Goal: Navigation & Orientation: Understand site structure

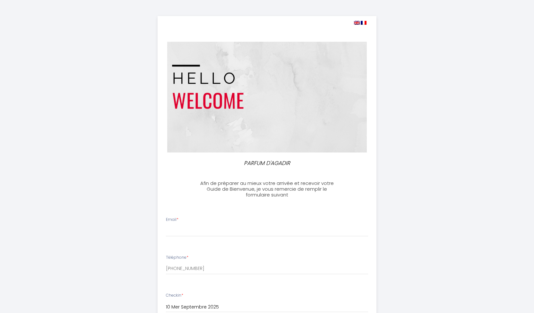
select select
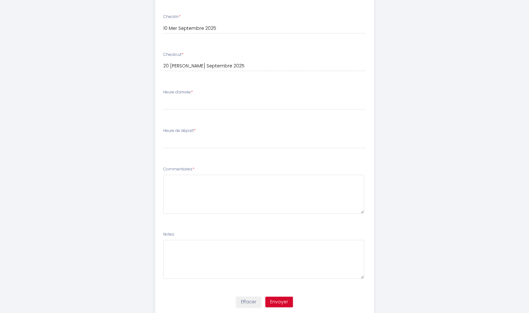
scroll to position [298, 0]
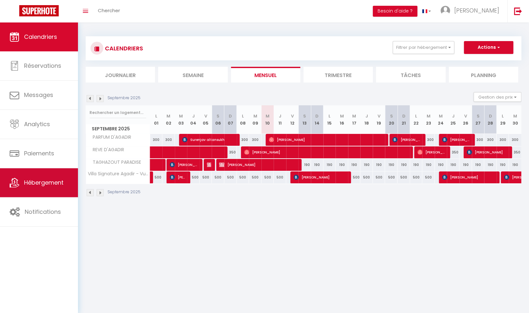
click at [58, 184] on span "Hébergement" at bounding box center [43, 183] width 39 height 8
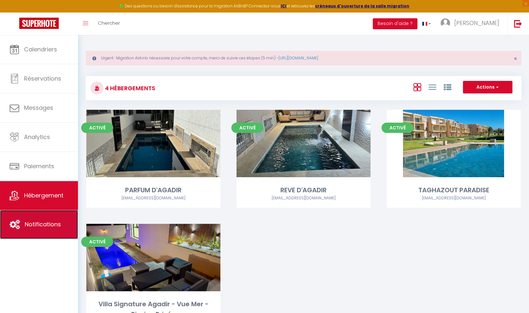
click at [45, 229] on link "Notifications" at bounding box center [39, 224] width 78 height 29
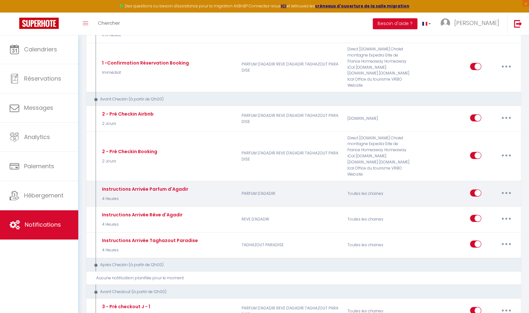
scroll to position [135, 0]
click at [285, 210] on p "REVE D'AGADIR" at bounding box center [291, 219] width 106 height 19
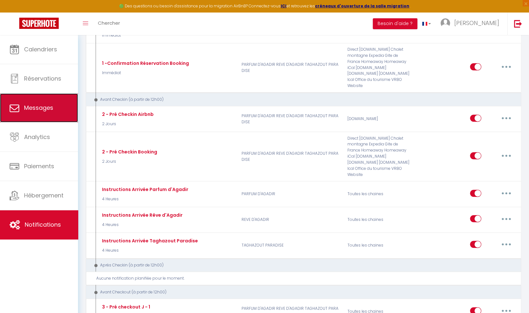
click at [58, 116] on link "Messages" at bounding box center [39, 107] width 78 height 29
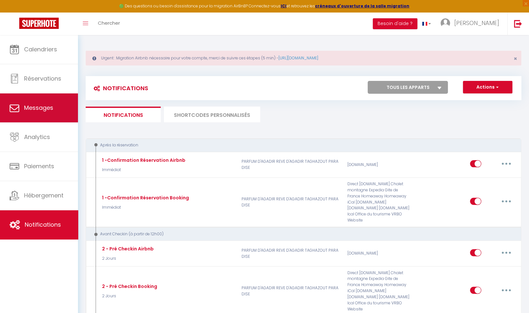
select select "message"
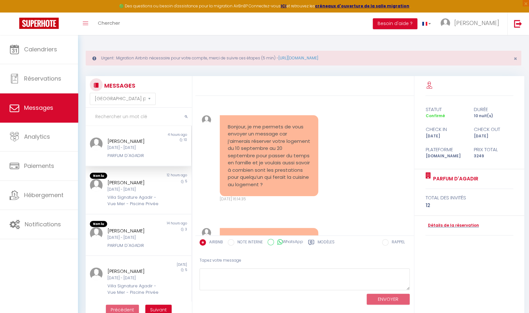
scroll to position [3475, 0]
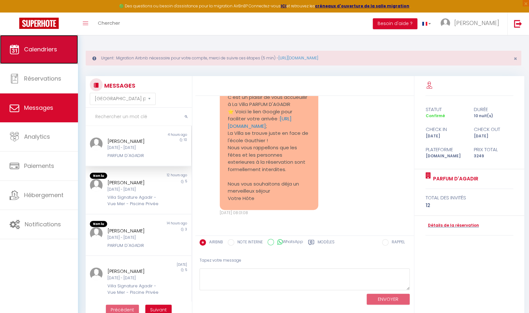
click at [49, 62] on link "Calendriers" at bounding box center [39, 49] width 78 height 29
